Goal: Find specific page/section: Find specific page/section

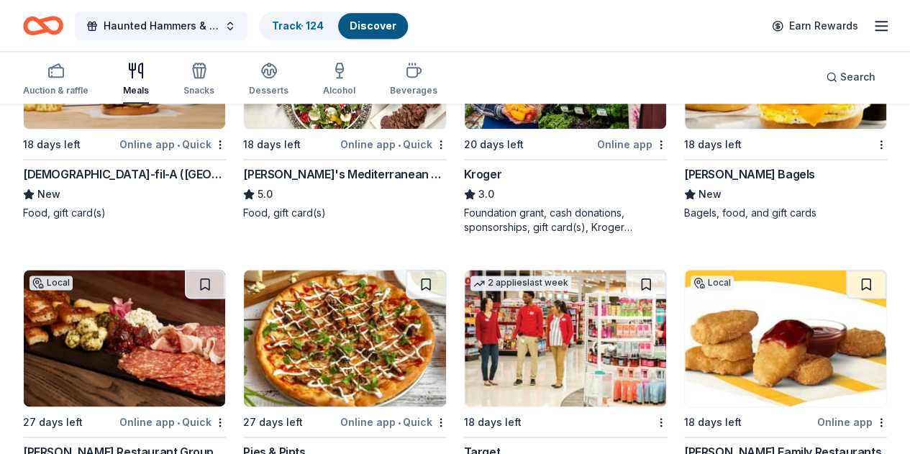
scroll to position [791, 0]
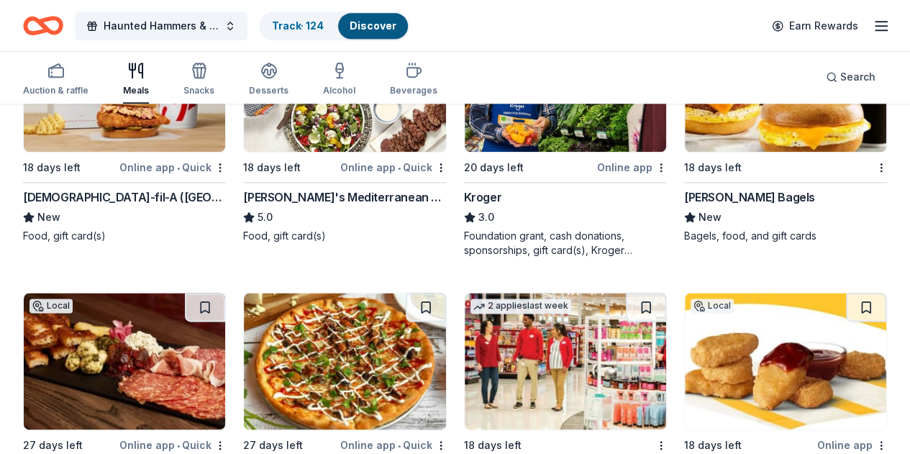
click at [547, 17] on div "Haunted Hammers & Ales Track · 124 Discover Earn Rewards" at bounding box center [455, 26] width 864 height 34
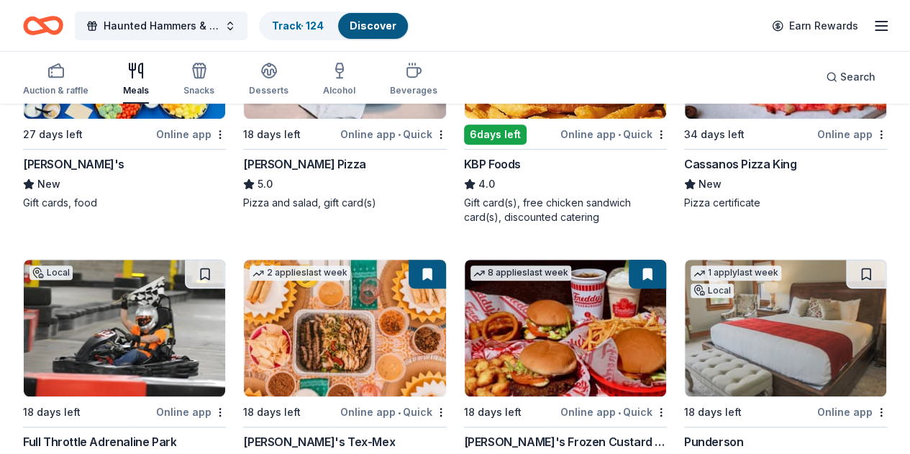
scroll to position [0, 0]
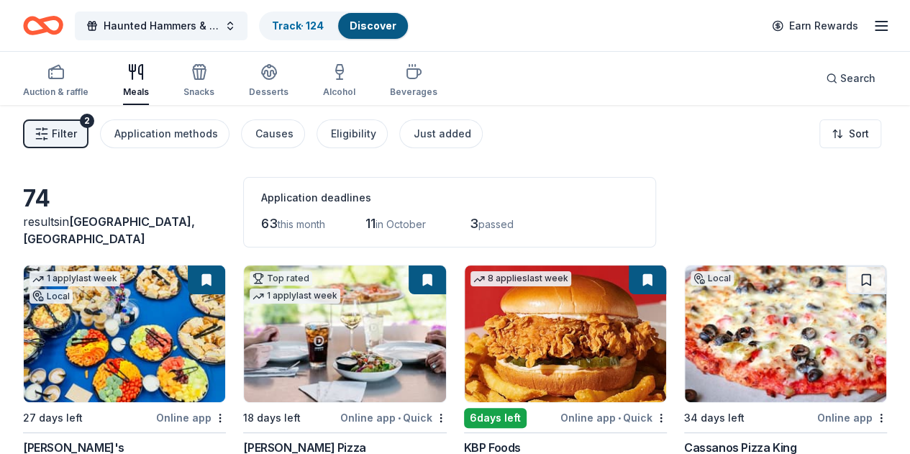
click at [873, 29] on icon "button" at bounding box center [881, 25] width 17 height 17
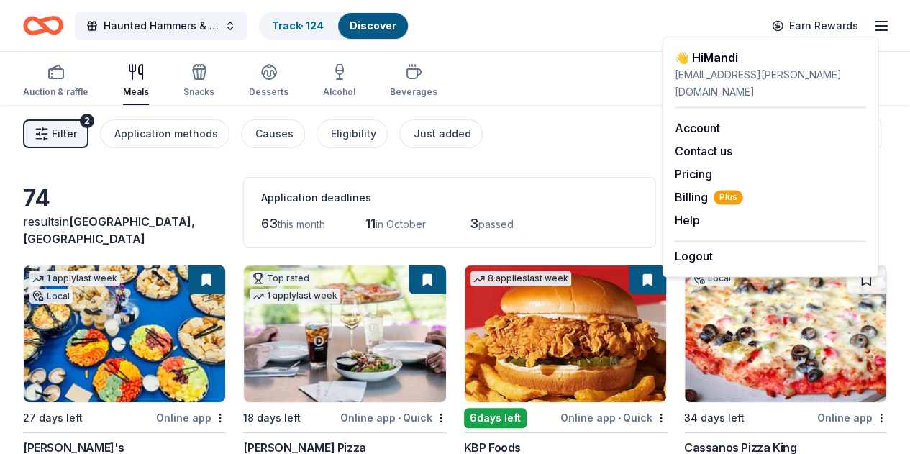
click at [875, 30] on line "button" at bounding box center [881, 30] width 12 height 0
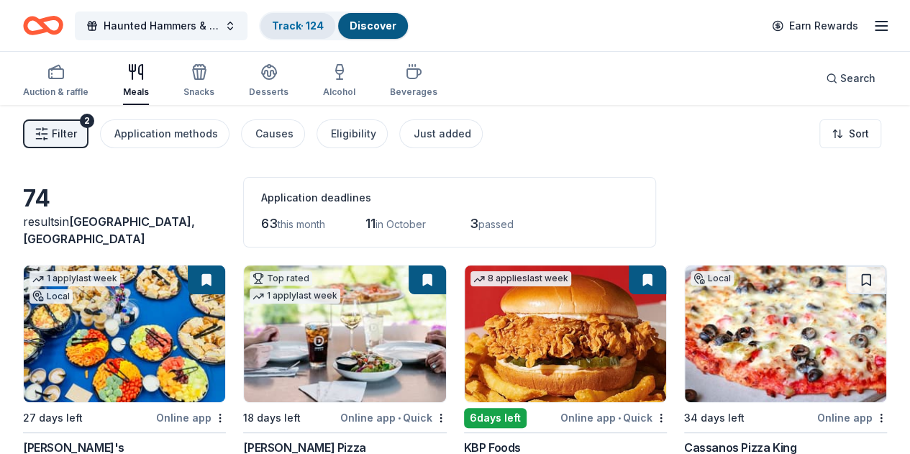
click at [304, 20] on link "Track · 124" at bounding box center [298, 25] width 52 height 12
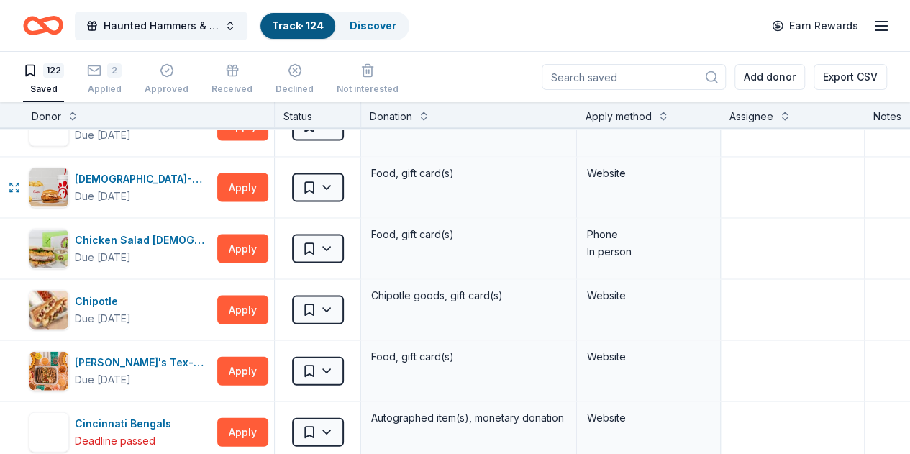
scroll to position [1511, 0]
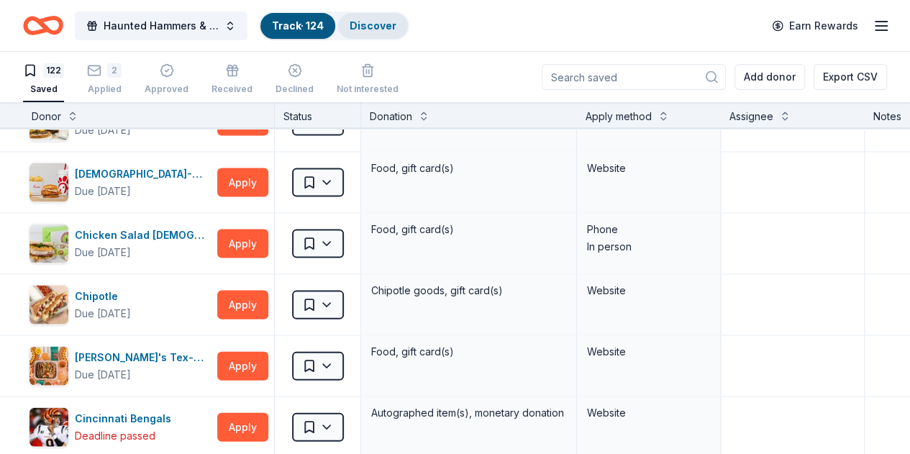
click at [384, 26] on link "Discover" at bounding box center [373, 25] width 47 height 12
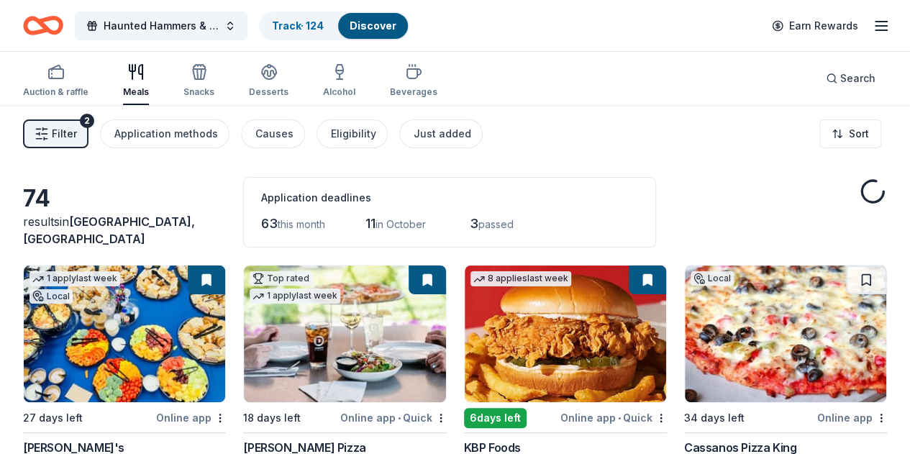
click at [389, 27] on link "Discover" at bounding box center [373, 25] width 47 height 12
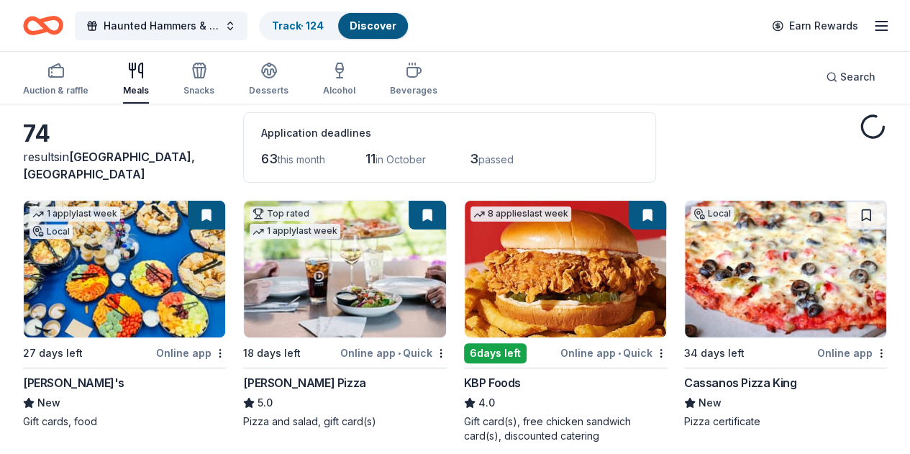
scroll to position [216, 0]
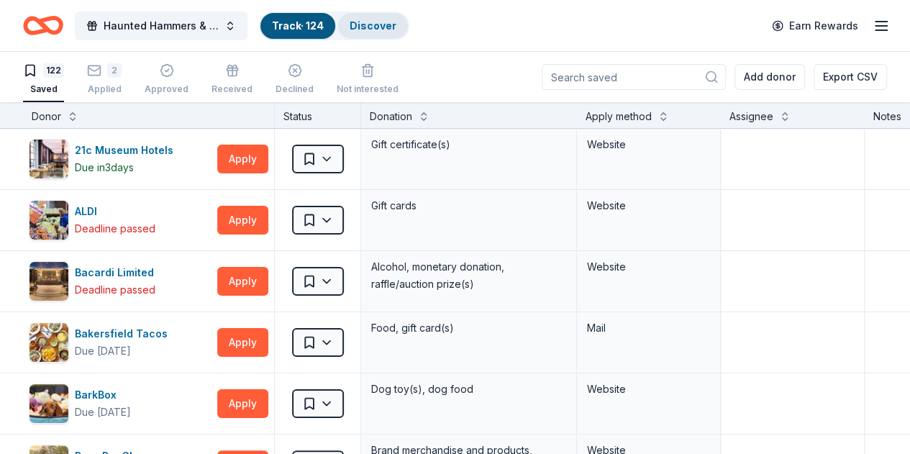
click at [378, 29] on link "Discover" at bounding box center [373, 25] width 47 height 12
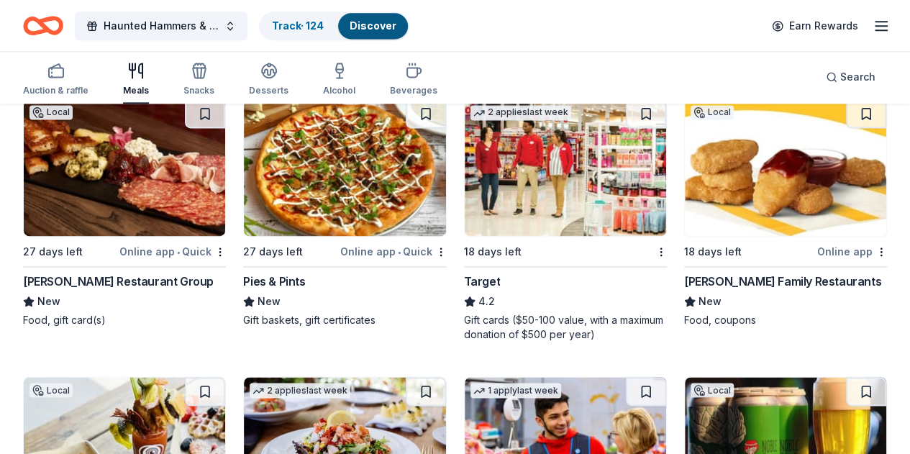
scroll to position [1007, 0]
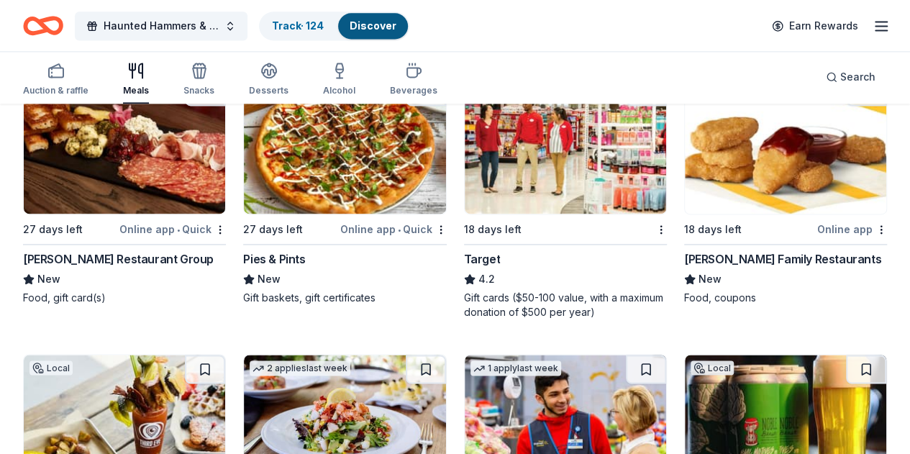
click at [225, 355] on img at bounding box center [124, 423] width 201 height 137
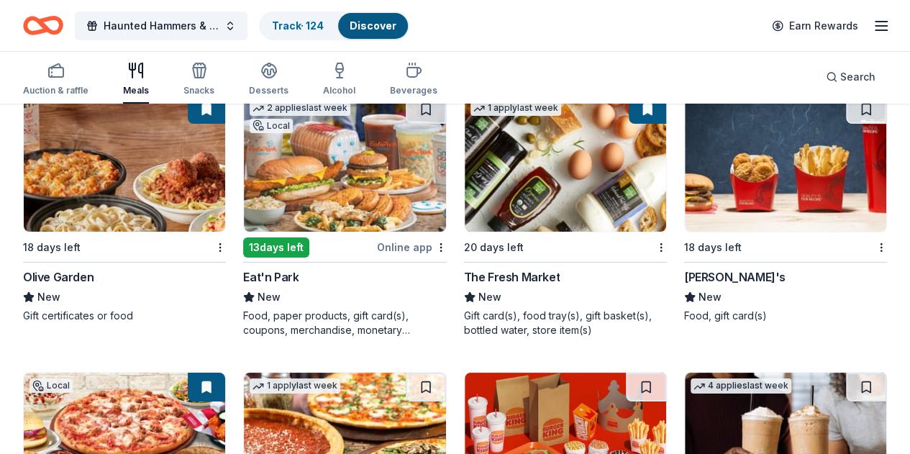
scroll to position [2434, 0]
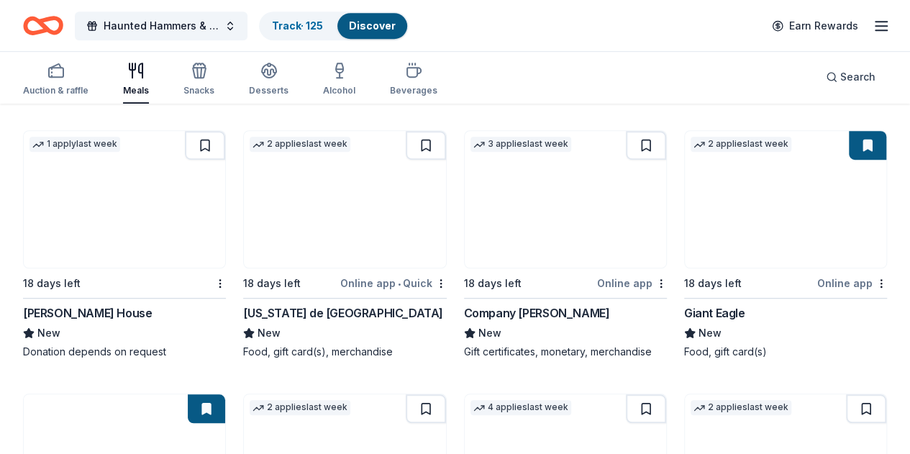
scroll to position [3154, 0]
